Goal: Task Accomplishment & Management: Manage account settings

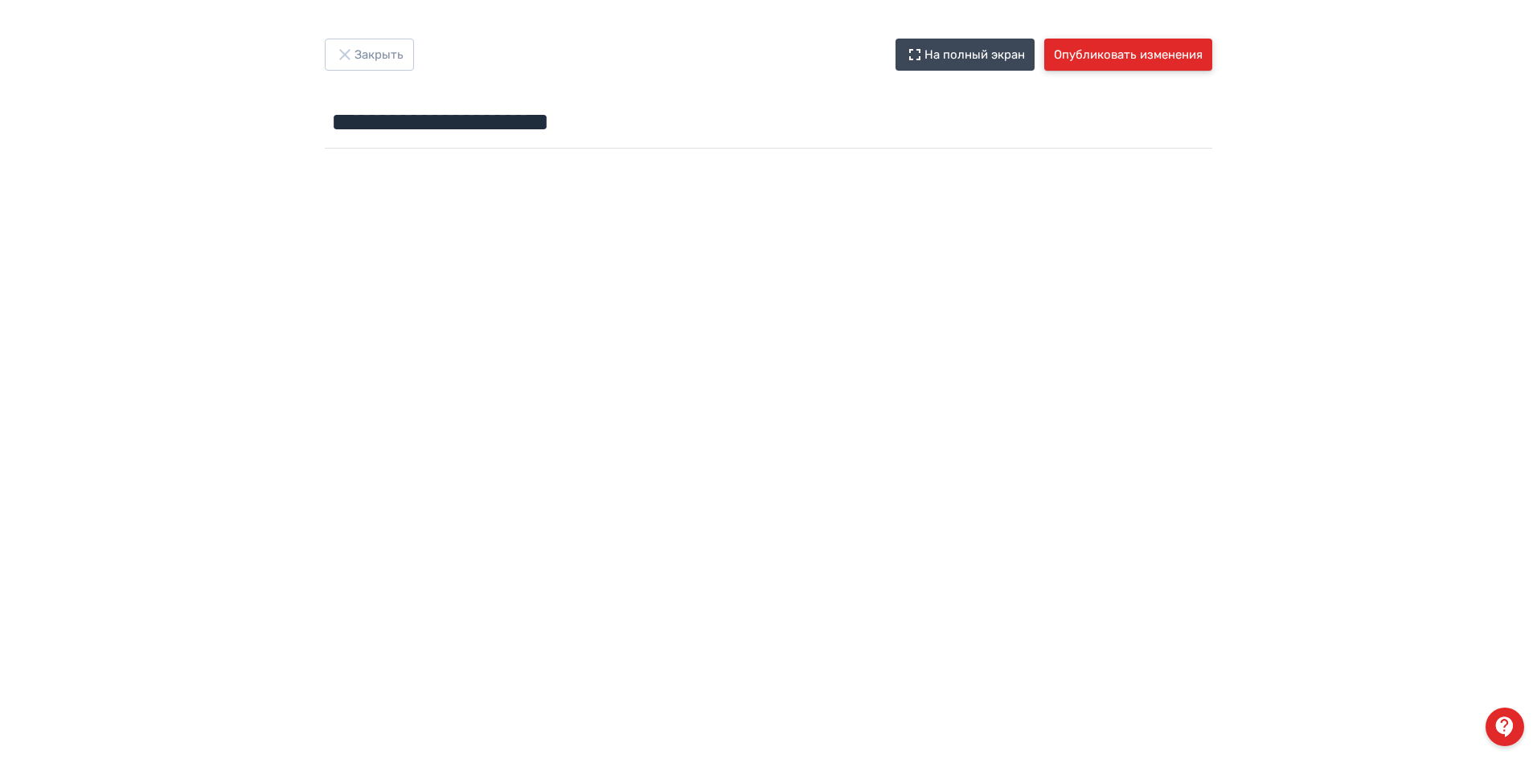
click at [1112, 58] on button "Опубликовать изменения" at bounding box center [1128, 55] width 168 height 32
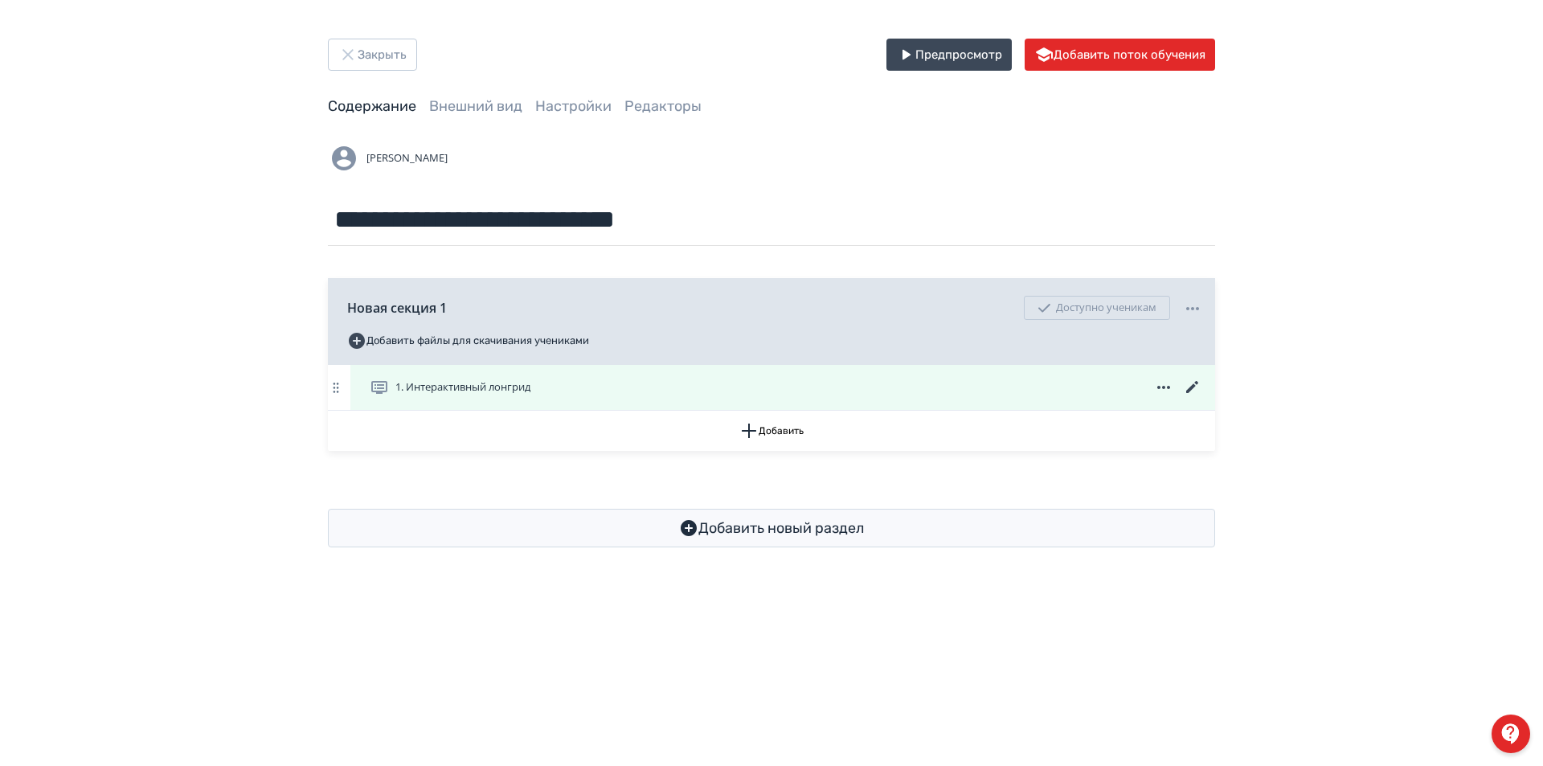
click at [1189, 386] on icon at bounding box center [1192, 387] width 19 height 19
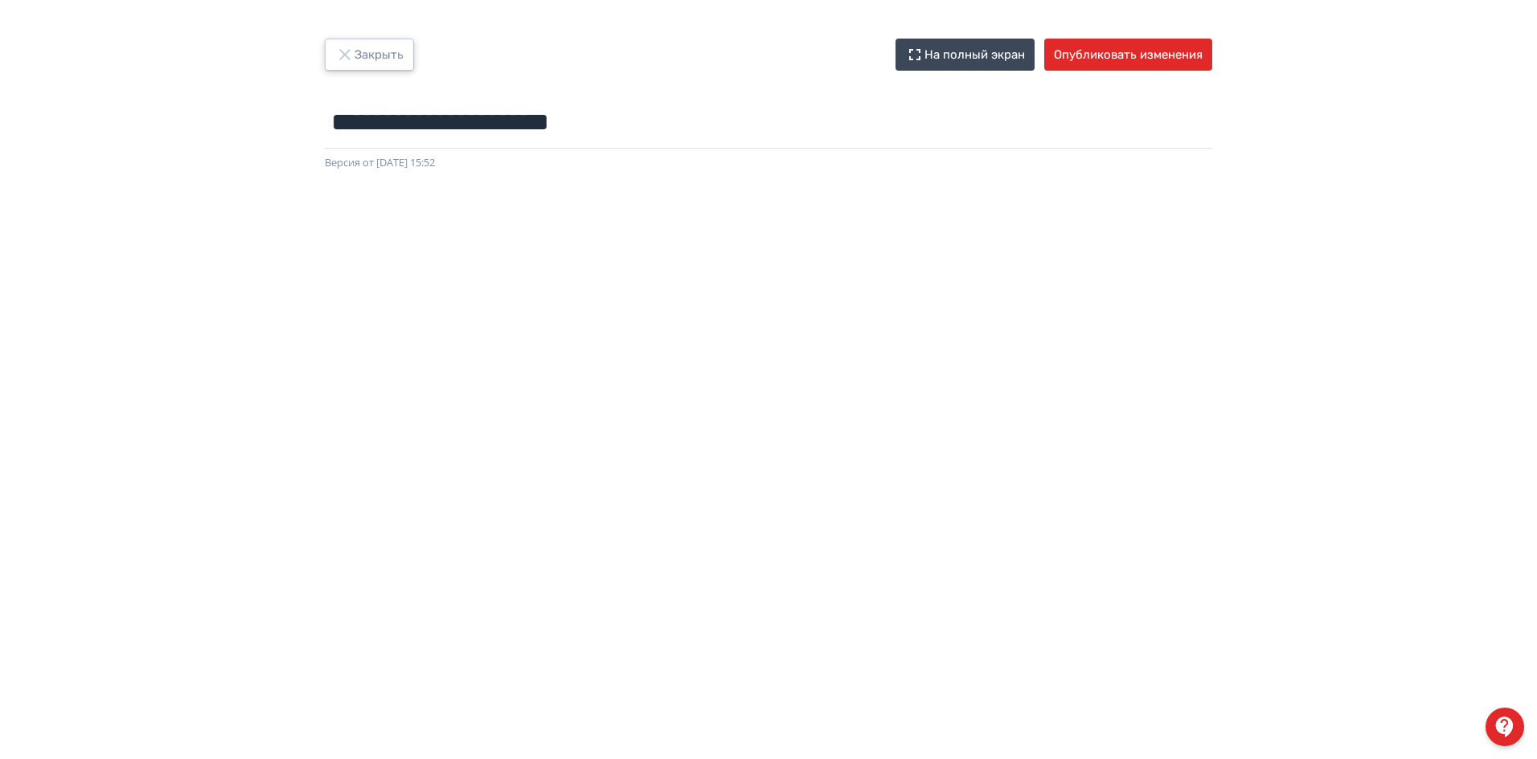
click at [383, 58] on button "Закрыть" at bounding box center [369, 55] width 89 height 32
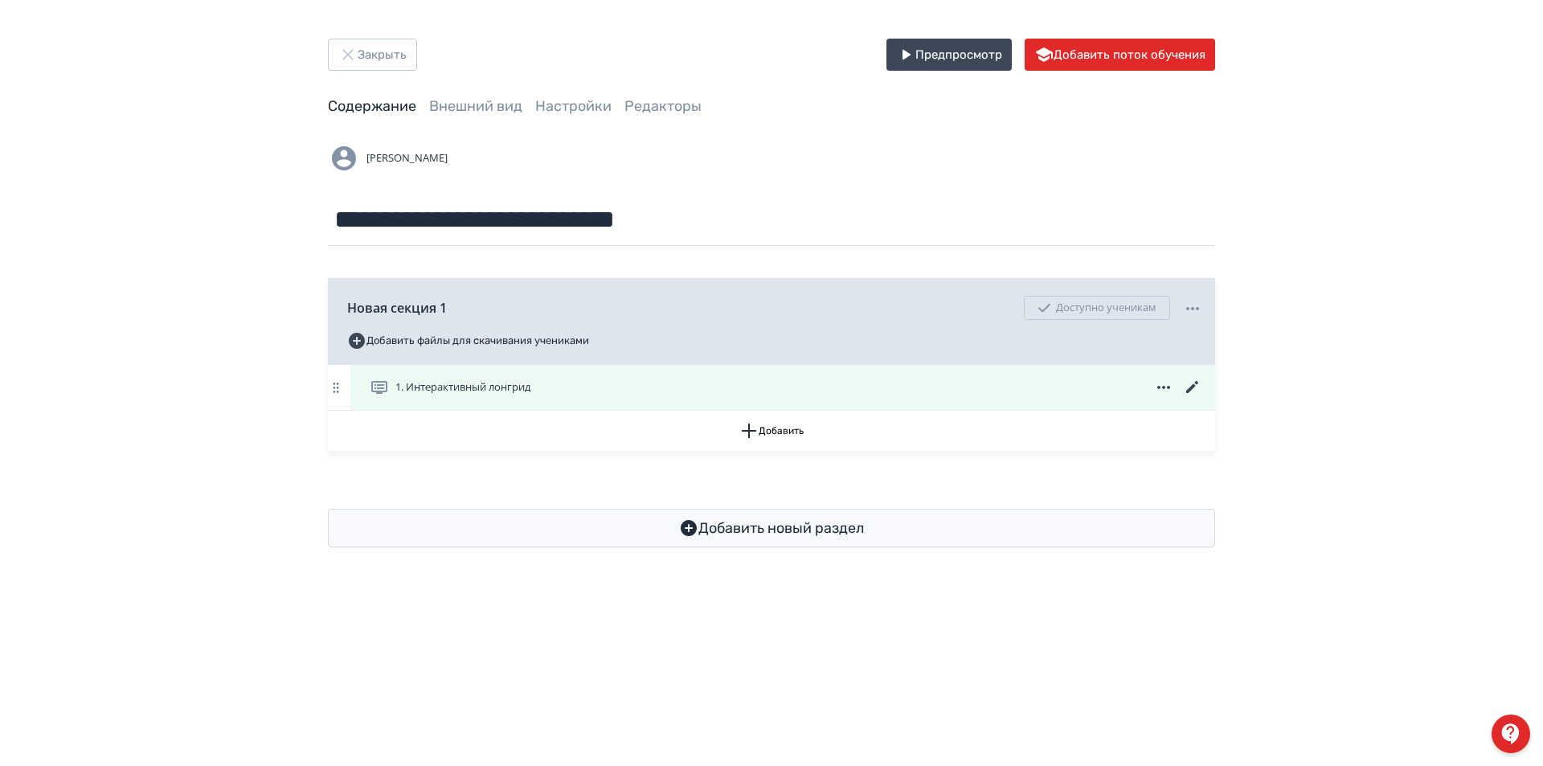
click at [1167, 387] on icon at bounding box center [1163, 387] width 19 height 19
click at [1167, 387] on div "Удалить" at bounding box center [1163, 387] width 19 height 19
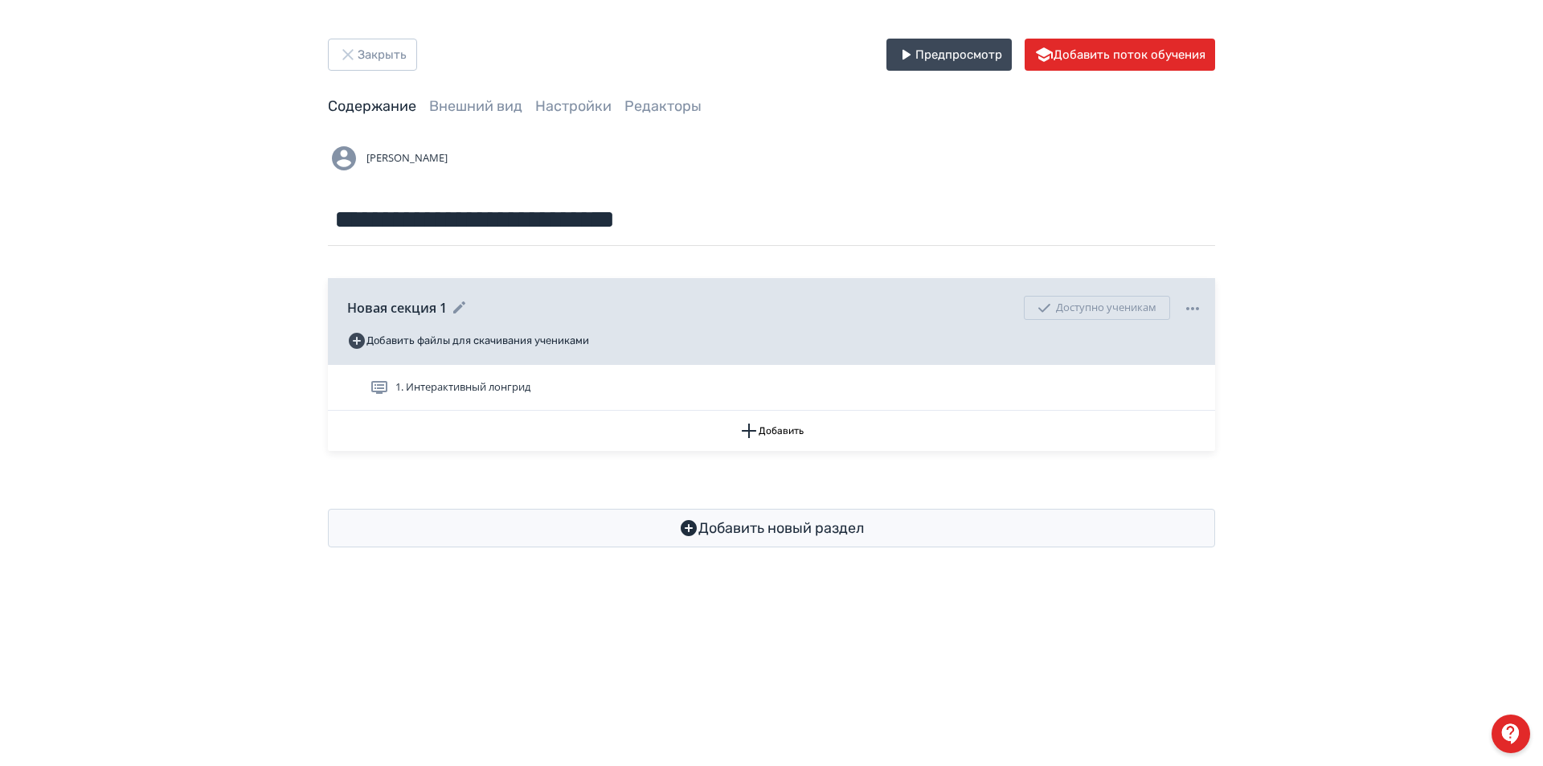
click at [1191, 306] on icon at bounding box center [1192, 308] width 19 height 19
click at [1191, 306] on div "Удалить Снять с публикации" at bounding box center [1192, 307] width 19 height 21
click at [549, 108] on link "Настройки" at bounding box center [573, 106] width 76 height 18
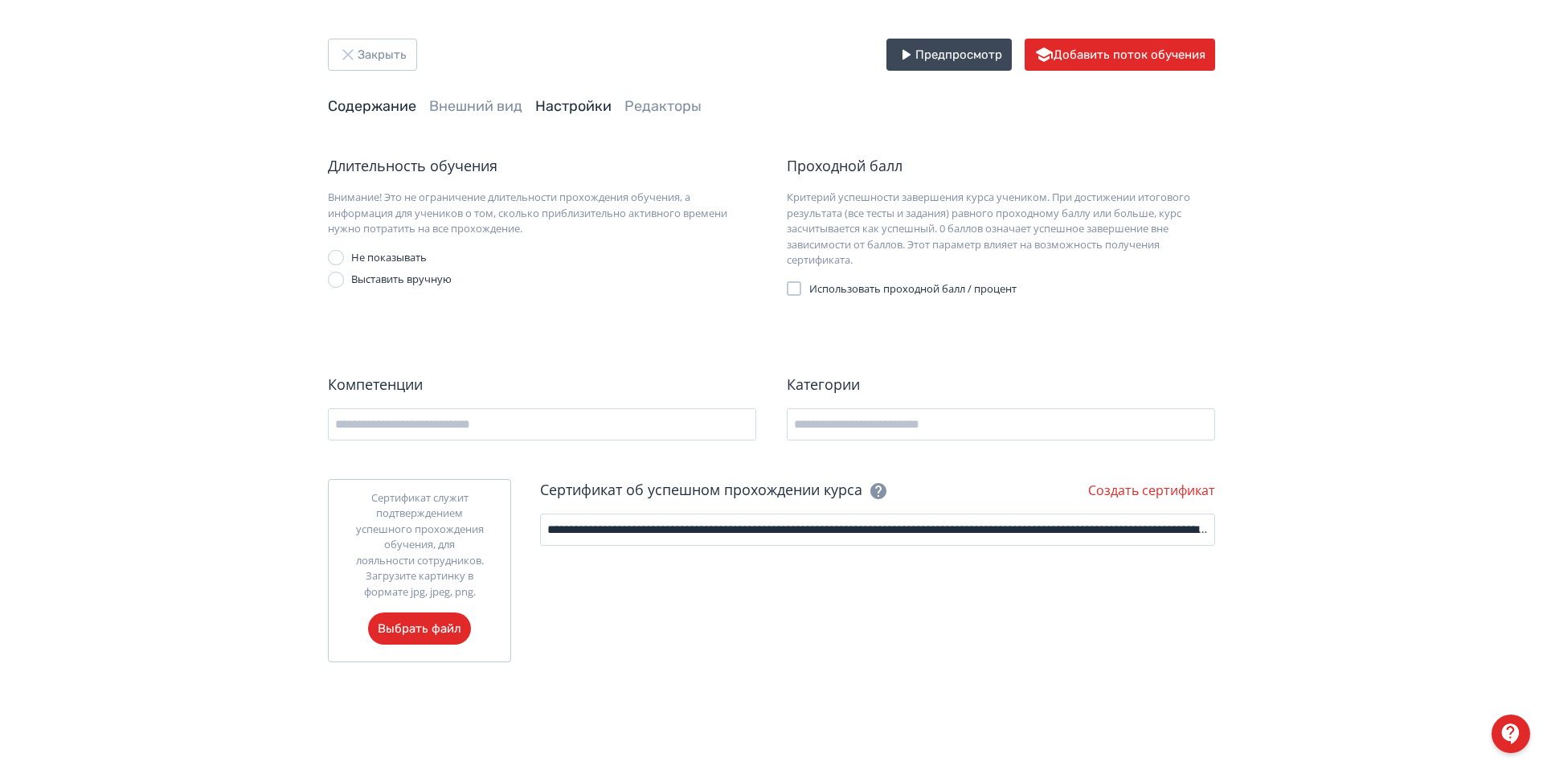
click at [391, 104] on link "Содержание" at bounding box center [372, 106] width 88 height 18
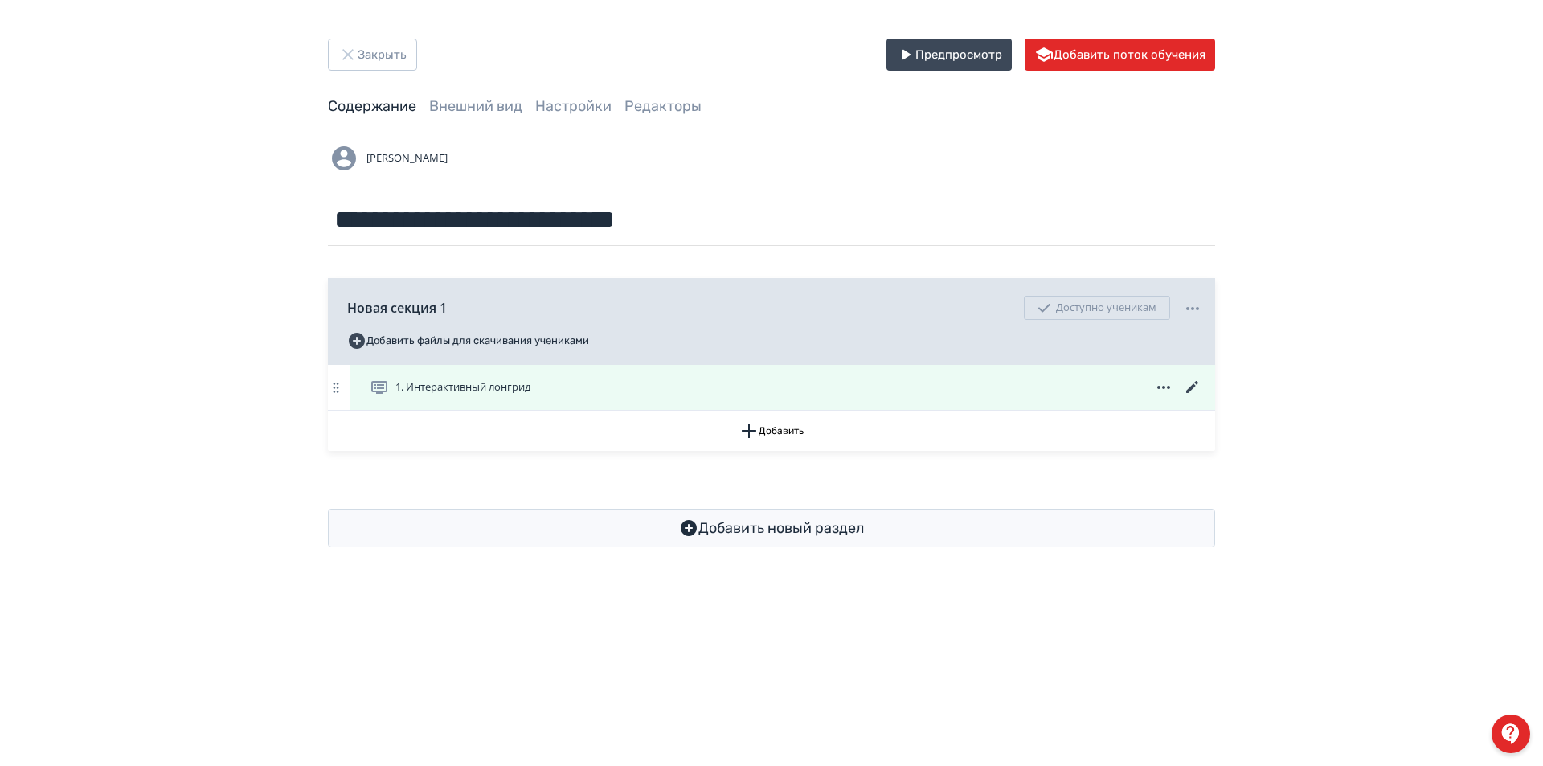
click at [1190, 385] on icon at bounding box center [1192, 387] width 19 height 19
